Goal: Find contact information: Find contact information

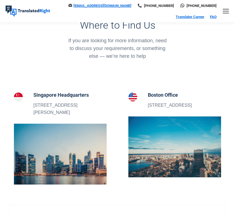
scroll to position [96, 0]
click at [76, 94] on h5 "Singapore Headquarters" at bounding box center [69, 95] width 73 height 8
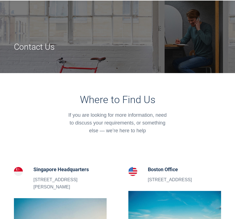
scroll to position [0, 0]
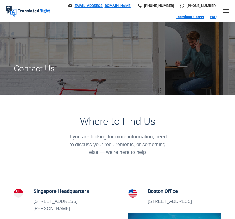
click at [226, 14] on link "Mobile menu icon" at bounding box center [225, 11] width 7 height 7
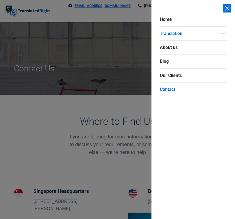
click at [201, 33] on link "Translation" at bounding box center [189, 33] width 59 height 14
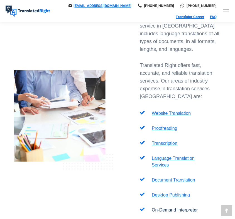
scroll to position [1, 0]
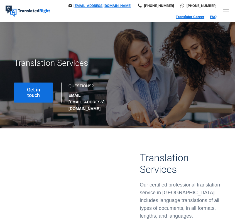
click at [43, 91] on span "Get in touch" at bounding box center [34, 92] width 26 height 11
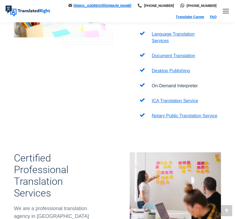
scroll to position [285, 0]
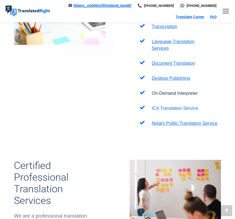
click at [188, 106] on link "ICA Translation Service" at bounding box center [175, 108] width 46 height 5
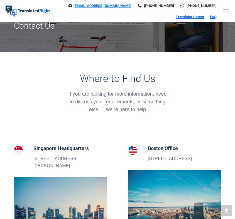
scroll to position [490, 0]
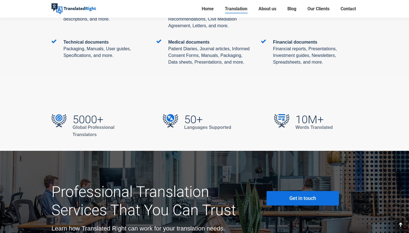
scroll to position [1636, 0]
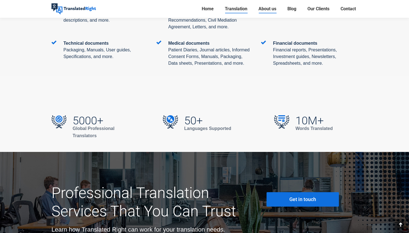
click at [234, 8] on span "About us" at bounding box center [267, 9] width 18 height 6
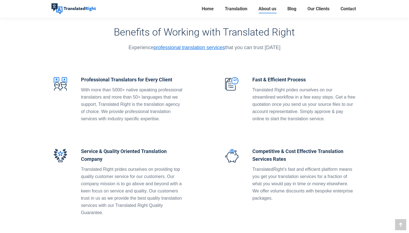
scroll to position [587, 0]
click at [210, 48] on link "professional translation services" at bounding box center [188, 47] width 71 height 6
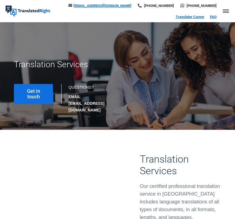
click at [228, 12] on div "Mobile menu icon" at bounding box center [225, 11] width 6 height 4
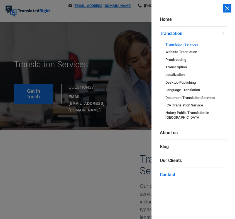
click at [169, 173] on span "Contact" at bounding box center [167, 175] width 15 height 6
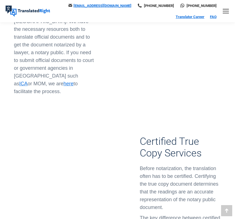
scroll to position [812, 1]
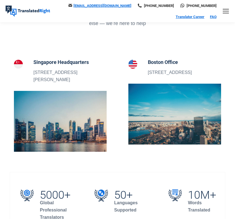
scroll to position [84, 0]
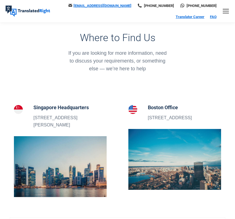
drag, startPoint x: 35, startPoint y: 117, endPoint x: 49, endPoint y: 126, distance: 17.2
click at [49, 126] on p "[STREET_ADDRESS][PERSON_NAME]" at bounding box center [69, 121] width 73 height 14
click at [51, 126] on p "[STREET_ADDRESS][PERSON_NAME]" at bounding box center [69, 121] width 73 height 14
drag, startPoint x: 41, startPoint y: 120, endPoint x: 64, endPoint y: 124, distance: 23.1
click at [64, 124] on div "Singapore Headquarters 5 Peck Hay Road, Singapore 228307" at bounding box center [60, 116] width 93 height 25
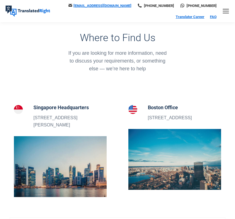
click at [64, 124] on p "[STREET_ADDRESS][PERSON_NAME]" at bounding box center [69, 121] width 73 height 14
drag, startPoint x: 34, startPoint y: 118, endPoint x: 49, endPoint y: 126, distance: 17.4
click at [49, 126] on p "[STREET_ADDRESS][PERSON_NAME]" at bounding box center [69, 121] width 73 height 14
copy p "[STREET_ADDRESS][PERSON_NAME]"
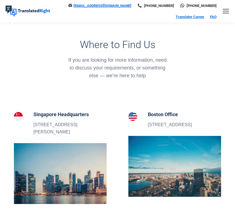
click at [134, 93] on div at bounding box center [117, 99] width 215 height 23
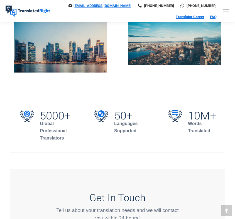
scroll to position [247, 0]
